Goal: Transaction & Acquisition: Download file/media

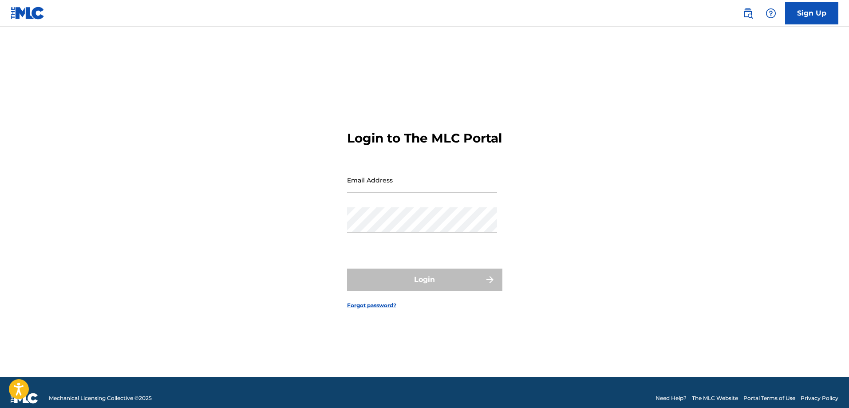
drag, startPoint x: 0, startPoint y: 0, endPoint x: 432, endPoint y: 199, distance: 475.9
click at [432, 193] on input "Email Address" at bounding box center [422, 179] width 150 height 25
click at [443, 188] on input "Email Address" at bounding box center [422, 179] width 150 height 25
type input "[EMAIL_ADDRESS][DOMAIN_NAME]"
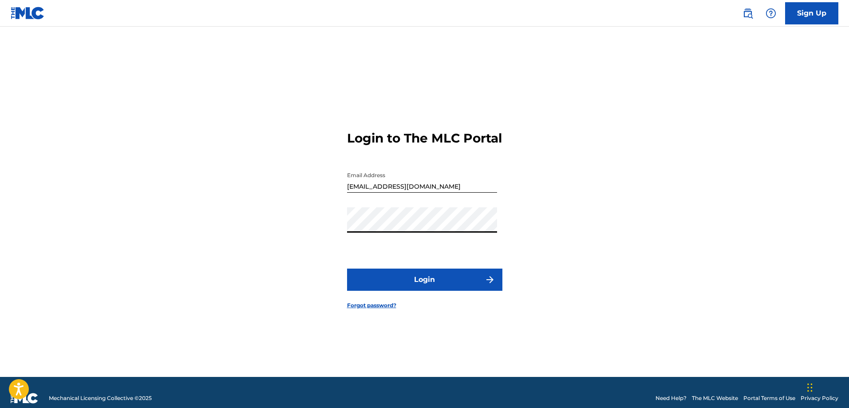
click at [437, 287] on button "Login" at bounding box center [424, 280] width 155 height 22
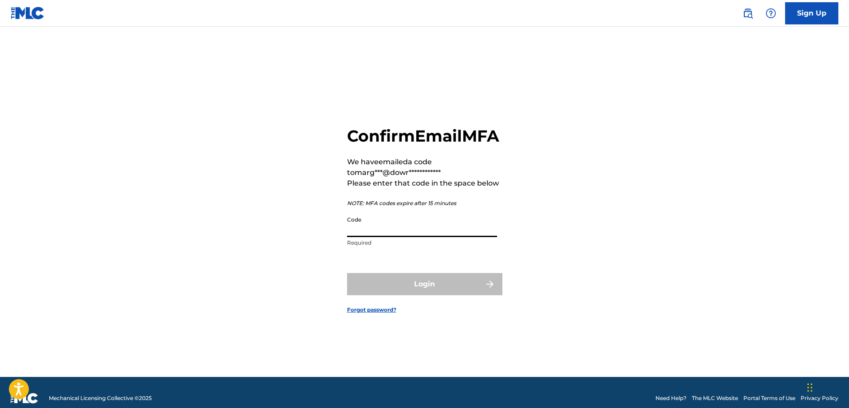
click at [429, 237] on input "Code" at bounding box center [422, 224] width 150 height 25
click at [398, 224] on input "Code" at bounding box center [422, 224] width 150 height 25
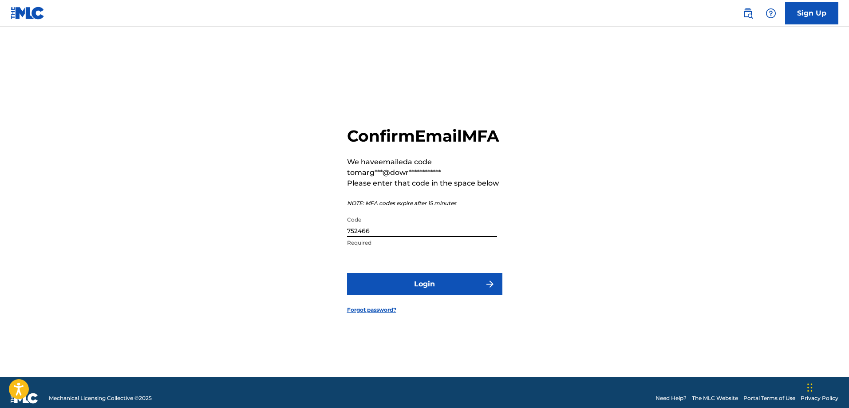
type input "752466"
click at [457, 288] on button "Login" at bounding box center [424, 284] width 155 height 22
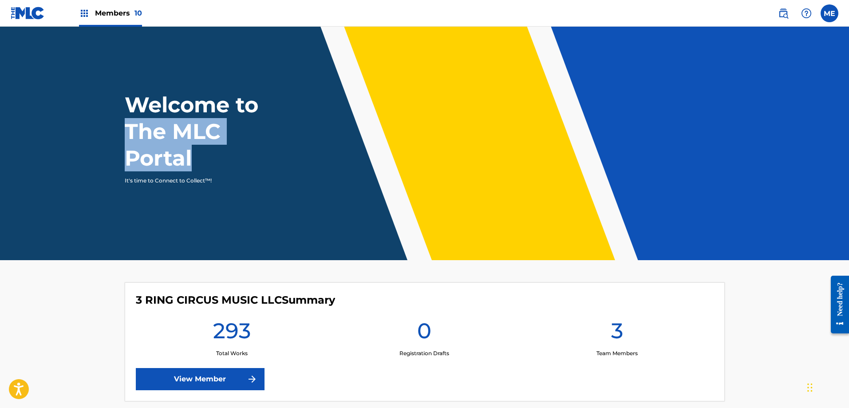
drag, startPoint x: 849, startPoint y: 96, endPoint x: 850, endPoint y: 167, distance: 71.0
click at [849, 167] on html "Accessibility Screen-Reader Guide, Feedback, and Issue Reporting | New window C…" at bounding box center [424, 204] width 849 height 408
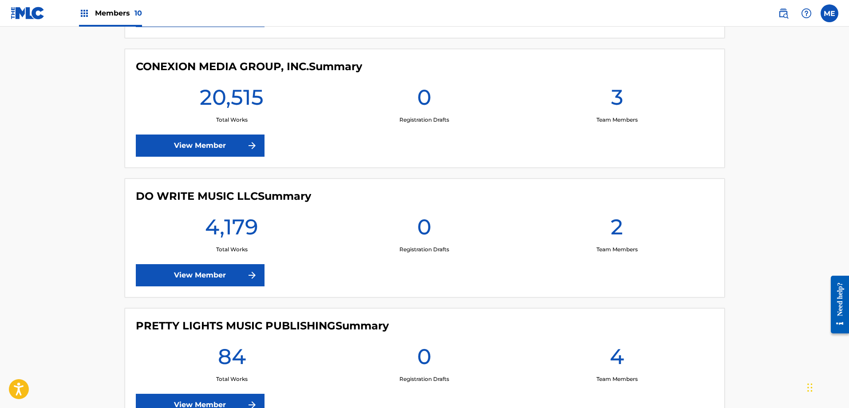
scroll to position [889, 0]
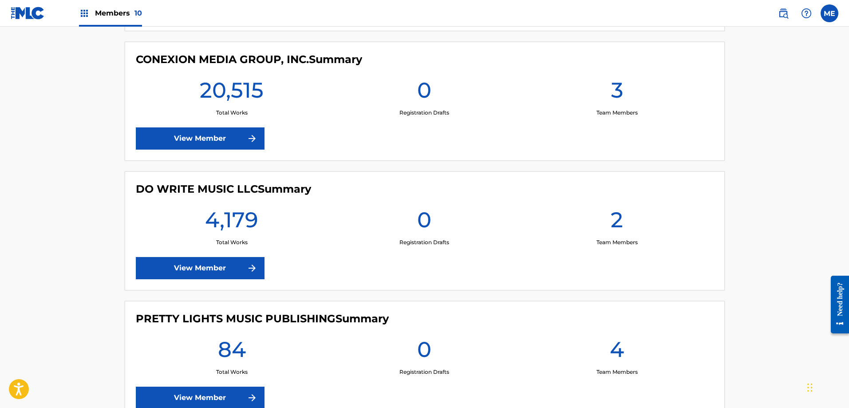
click at [248, 270] on img at bounding box center [252, 268] width 11 height 11
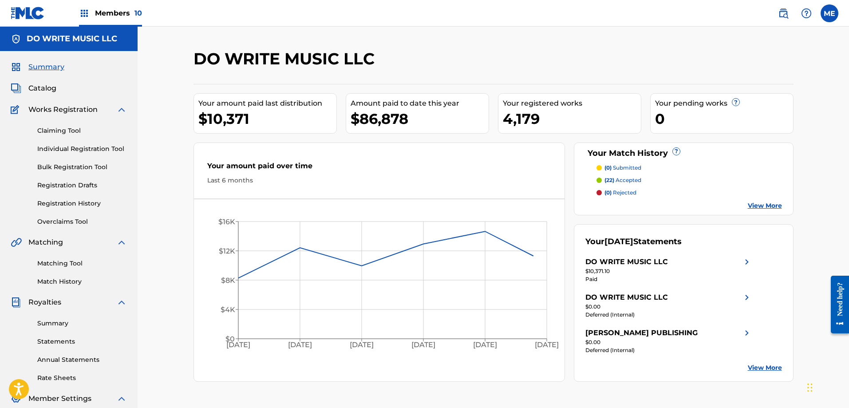
click at [57, 338] on link "Statements" at bounding box center [82, 341] width 90 height 9
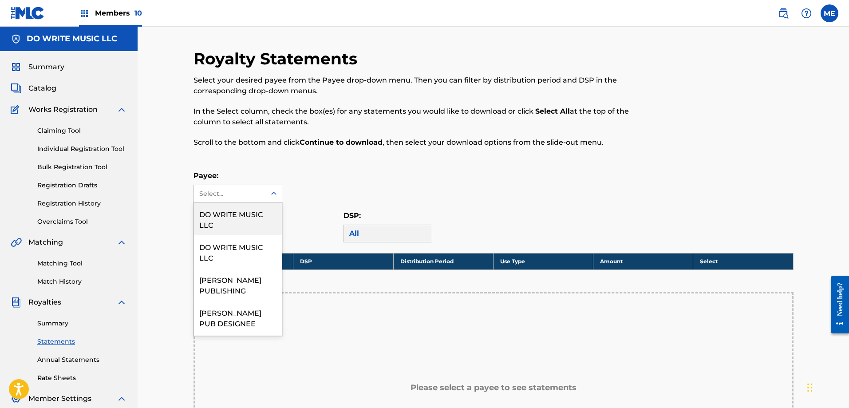
click at [272, 194] on icon at bounding box center [273, 193] width 5 height 3
click at [244, 214] on div "DO WRITE MUSIC LLC" at bounding box center [238, 218] width 88 height 33
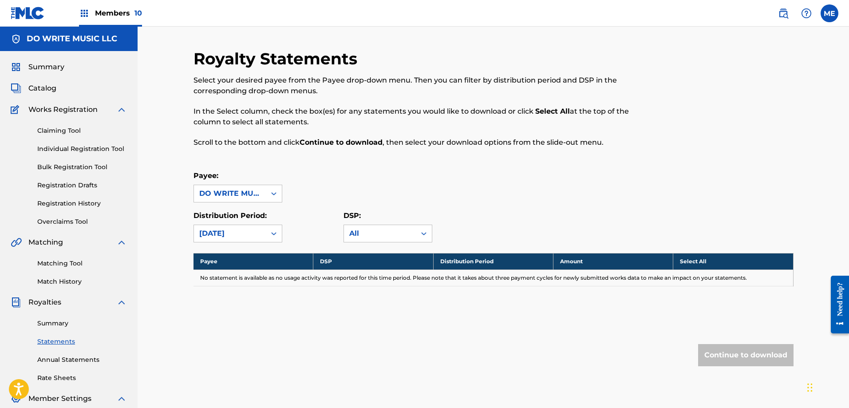
click at [277, 194] on icon at bounding box center [273, 193] width 9 height 9
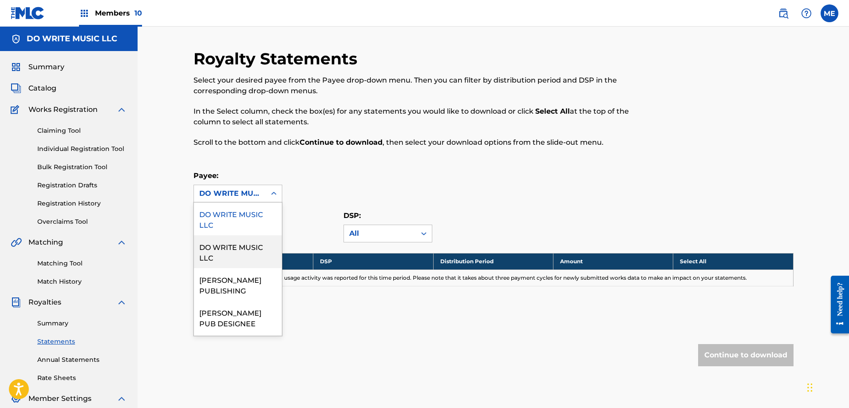
click at [251, 243] on div "DO WRITE MUSIC LLC" at bounding box center [238, 251] width 88 height 33
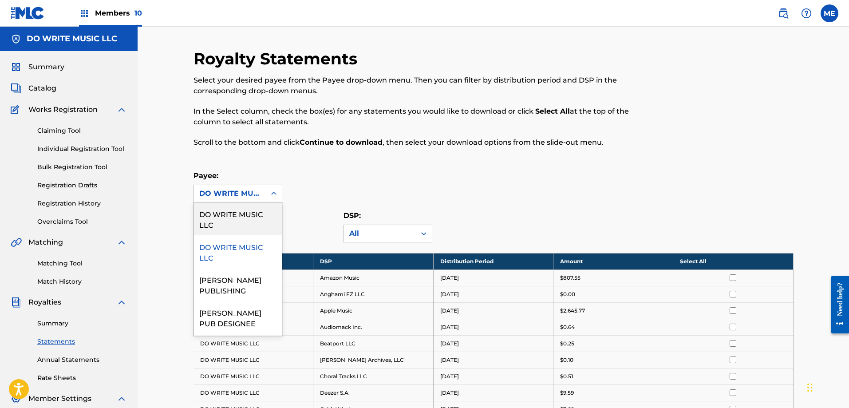
click at [275, 194] on icon at bounding box center [273, 193] width 5 height 3
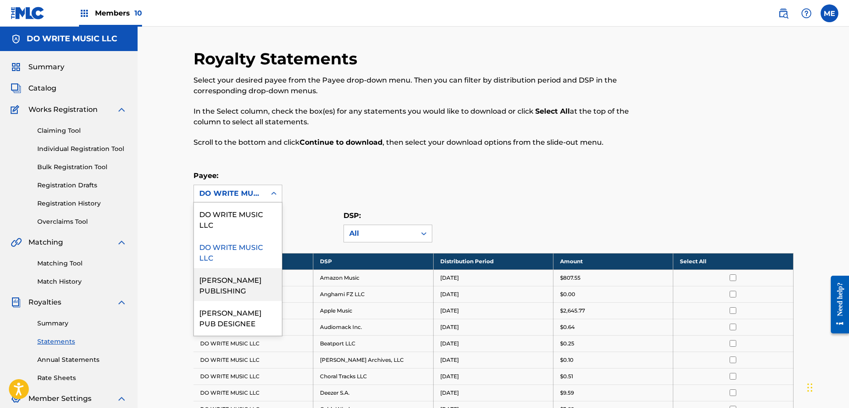
click at [239, 282] on div "[PERSON_NAME] PUBLISHING" at bounding box center [238, 284] width 88 height 33
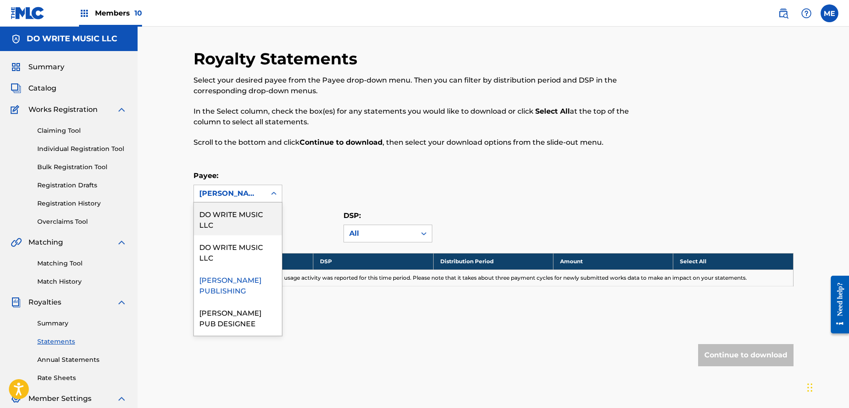
click at [274, 193] on icon at bounding box center [273, 193] width 9 height 9
click at [253, 309] on div "[PERSON_NAME] PUB DESIGNEE" at bounding box center [238, 317] width 88 height 33
click at [273, 190] on icon at bounding box center [273, 193] width 9 height 9
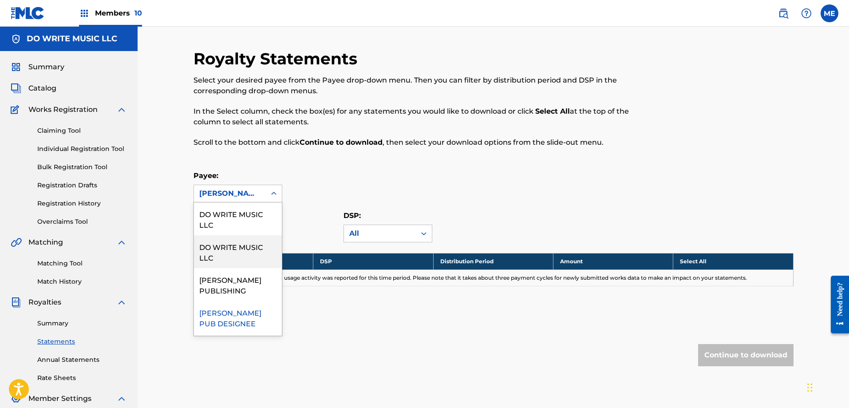
click at [254, 251] on div "DO WRITE MUSIC LLC" at bounding box center [238, 251] width 88 height 33
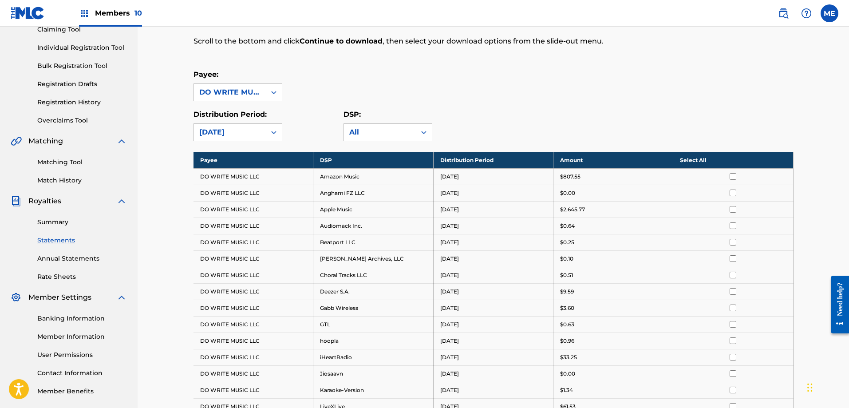
scroll to position [89, 0]
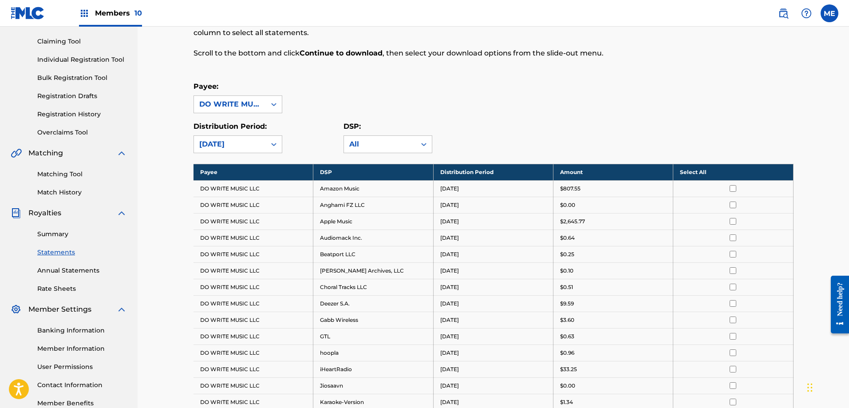
click at [697, 172] on th "Select All" at bounding box center [733, 172] width 120 height 16
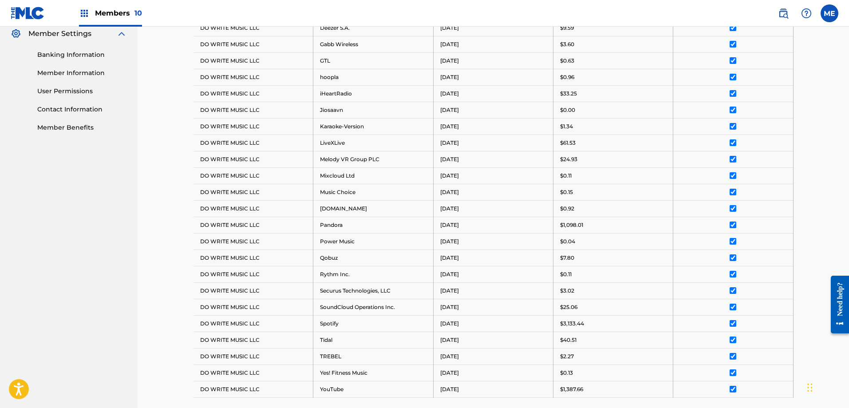
scroll to position [449, 0]
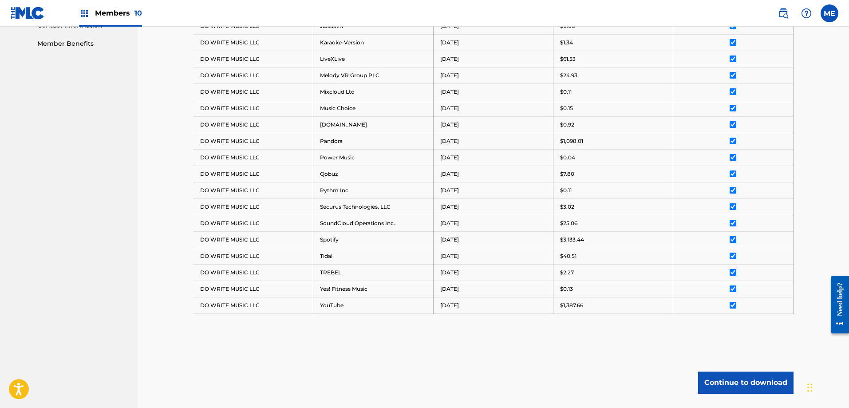
click at [778, 381] on button "Continue to download" at bounding box center [745, 383] width 95 height 22
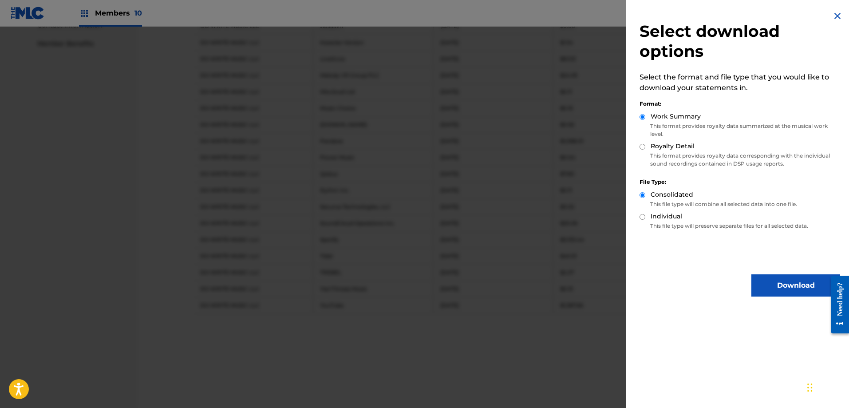
click at [641, 146] on input "Royalty Detail" at bounding box center [643, 147] width 6 height 6
radio input "true"
click at [752, 278] on button "Download" at bounding box center [795, 285] width 89 height 22
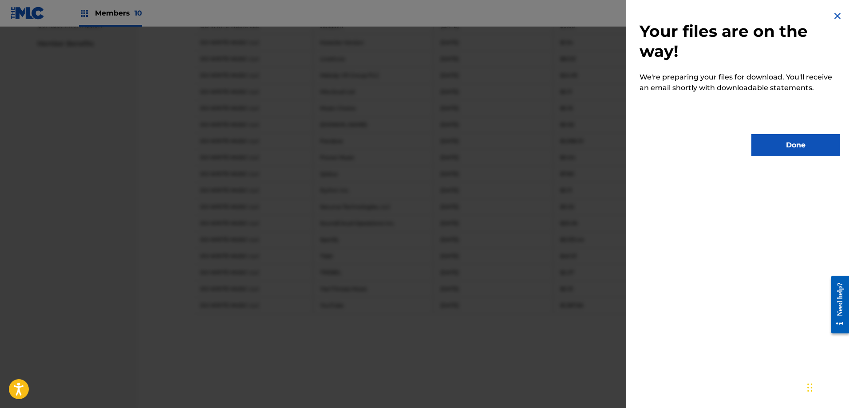
click at [769, 147] on button "Done" at bounding box center [795, 145] width 89 height 22
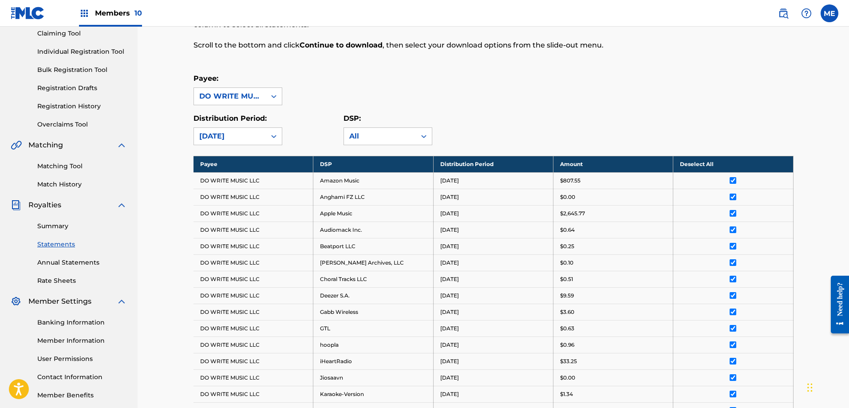
scroll to position [78, 0]
